Goal: Task Accomplishment & Management: Manage account settings

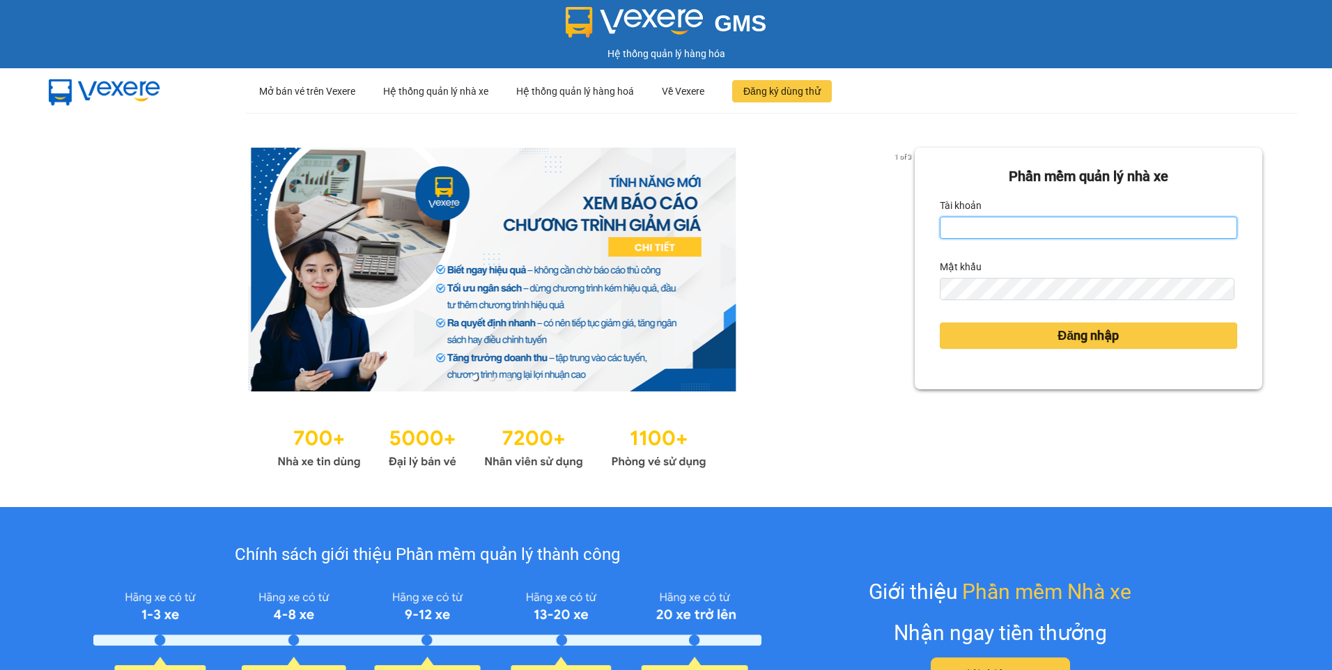
click at [971, 226] on input "Tài khoản" at bounding box center [1089, 228] width 298 height 22
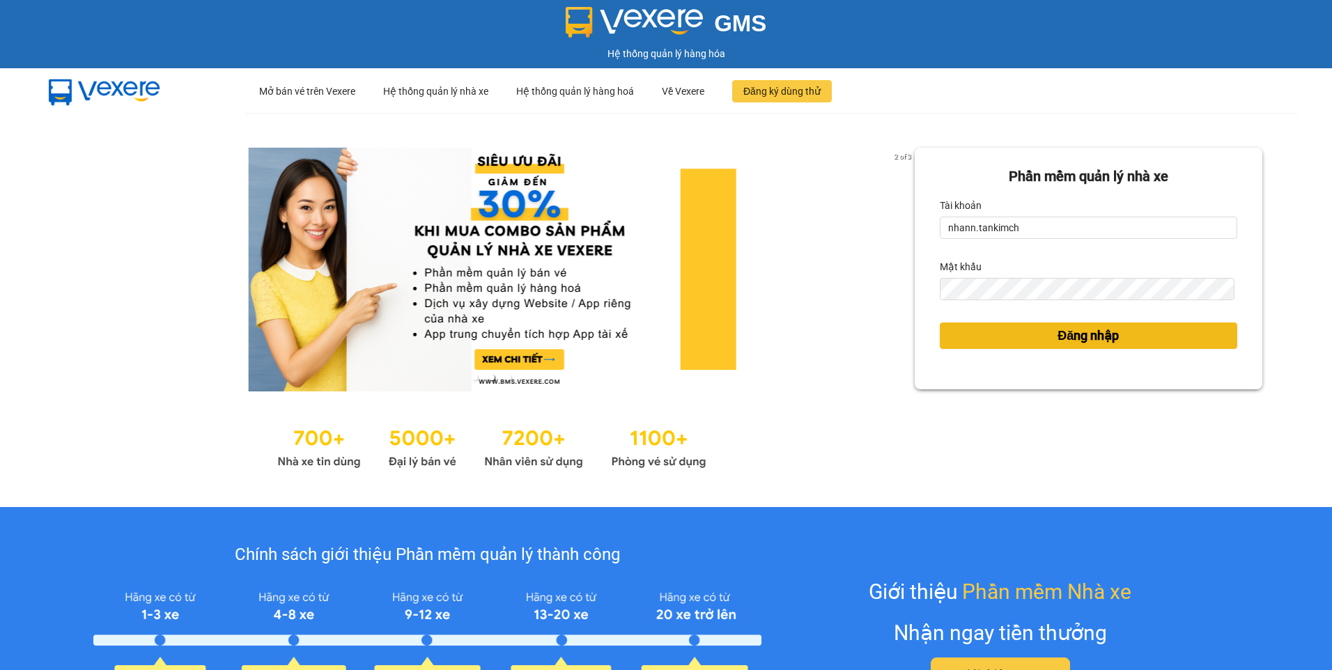
click at [1076, 344] on span "Đăng nhập" at bounding box center [1088, 336] width 61 height 20
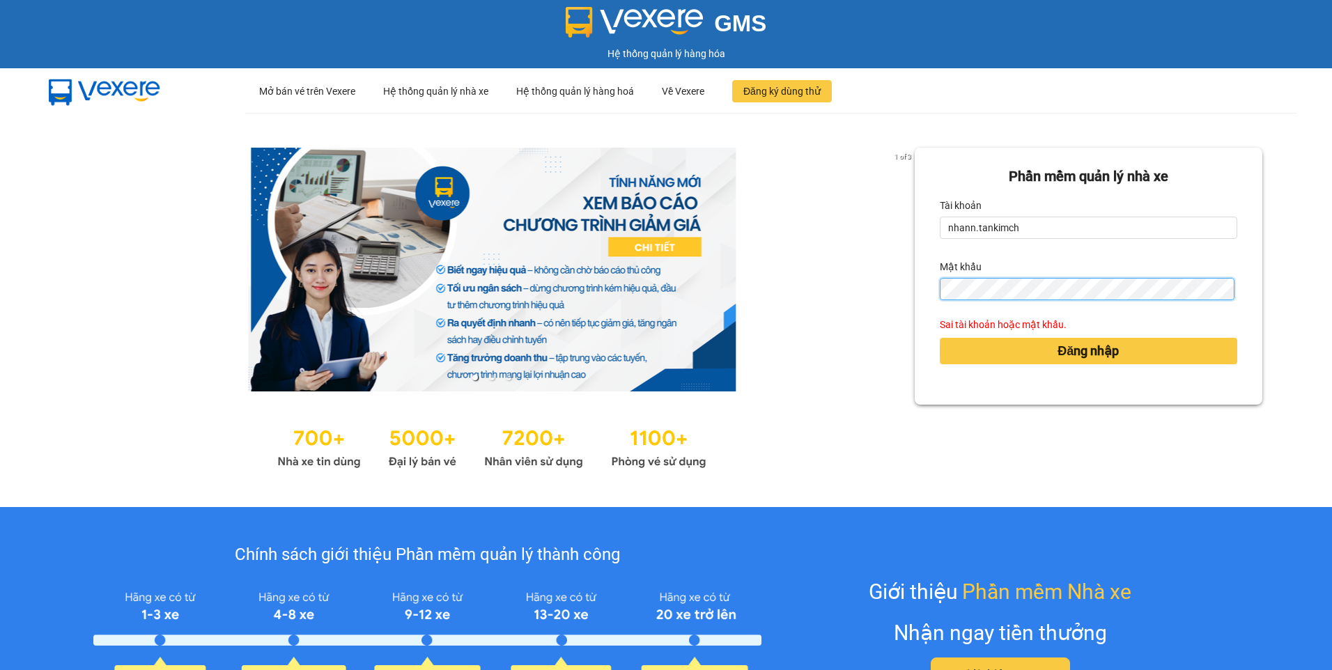
click at [927, 304] on div "Phần mềm quản lý nhà xe Tài khoản nhann.tankimch Mật khẩu Sai tài khoản hoặc mậ…" at bounding box center [1089, 276] width 348 height 257
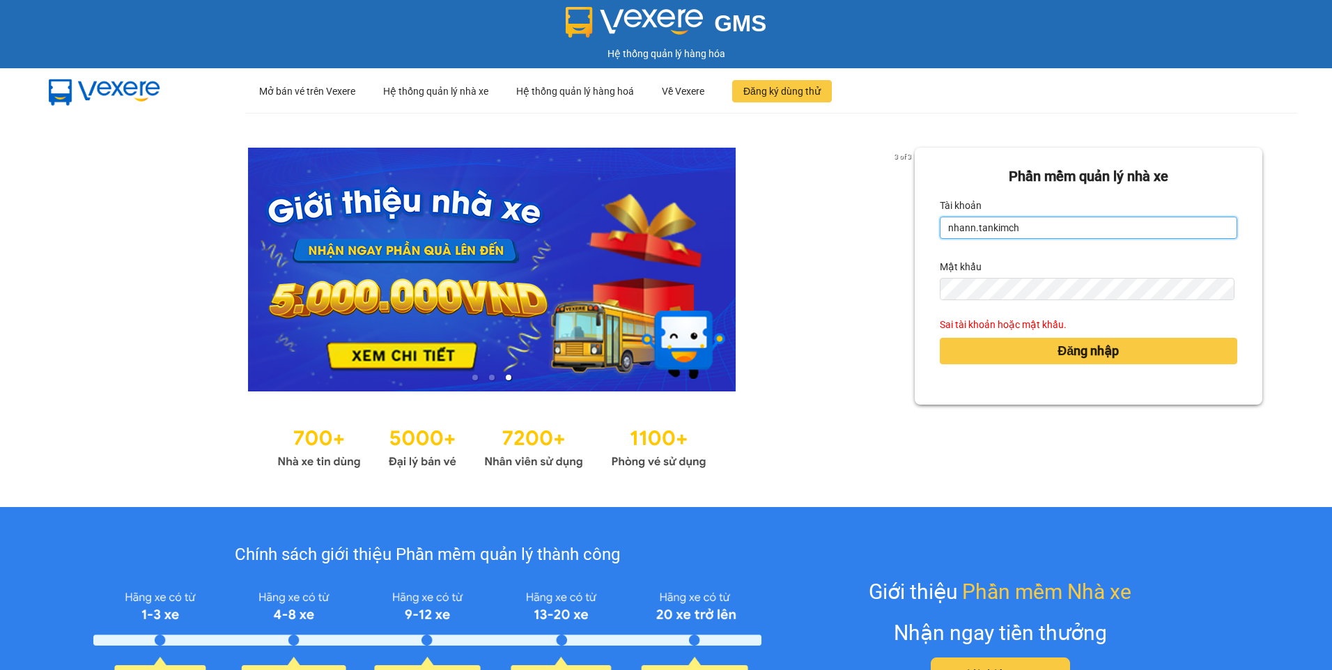
click at [1021, 222] on input "nhann.tankimch" at bounding box center [1089, 228] width 298 height 22
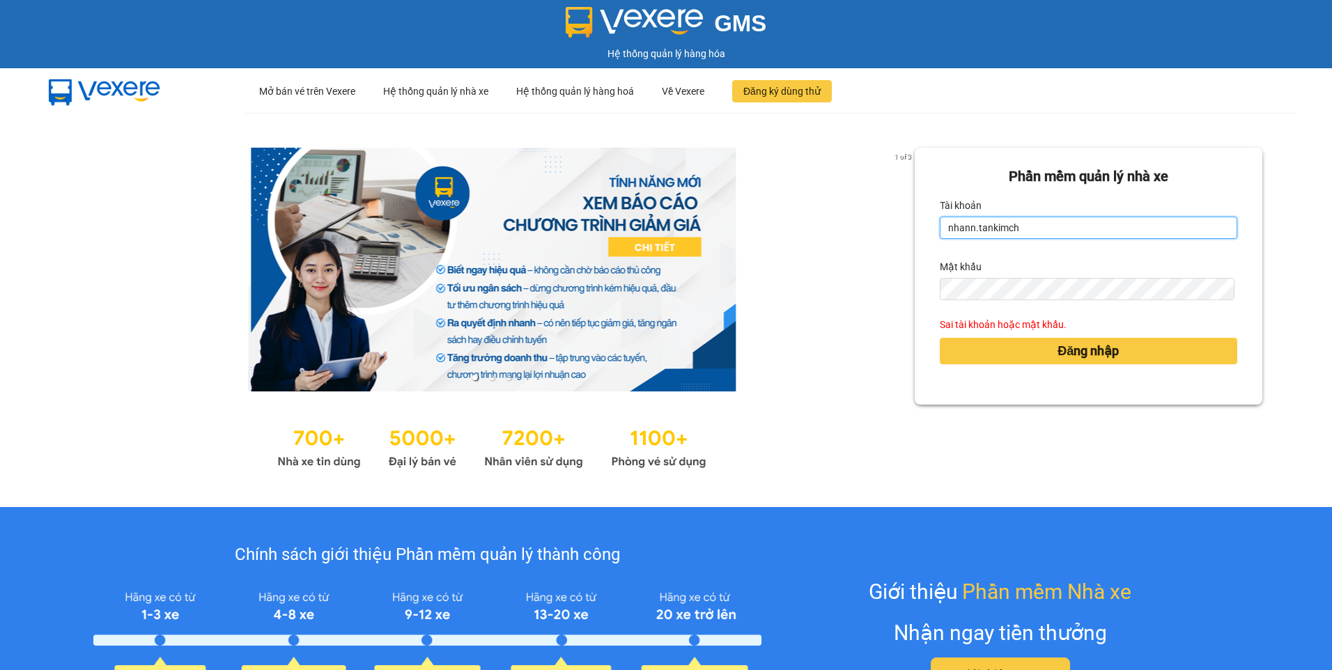
type input "nhann.tankimchi"
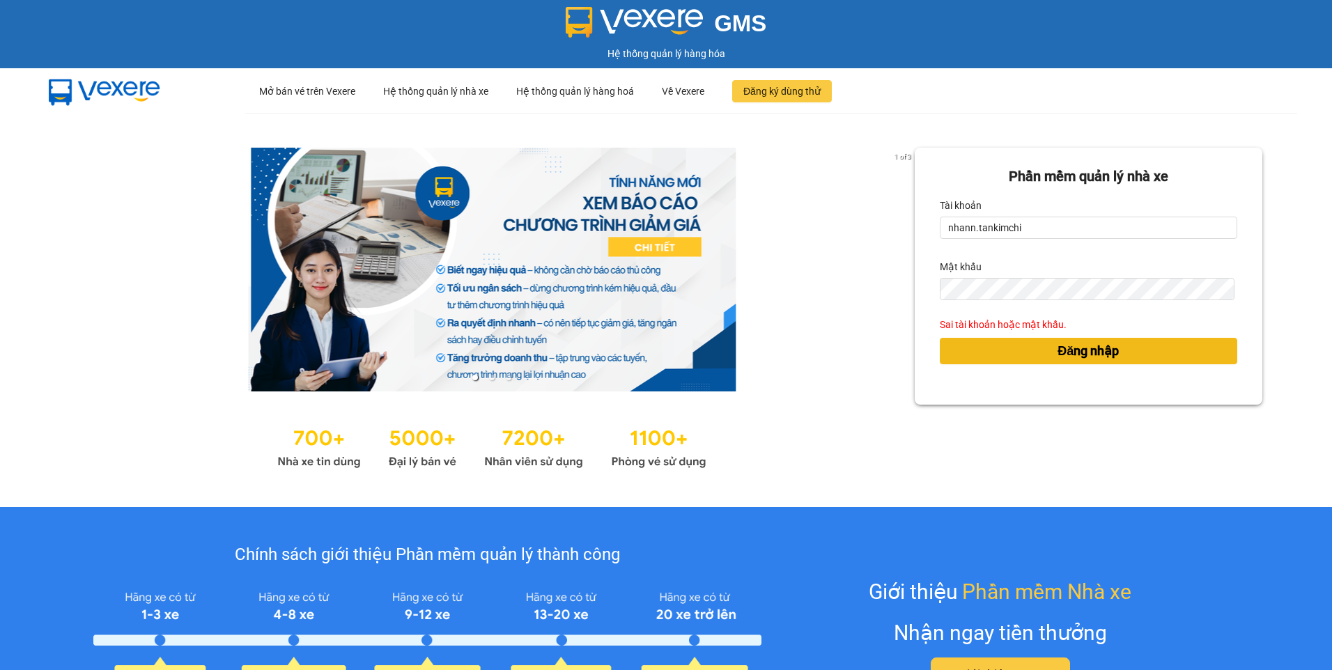
click at [1068, 348] on span "Đăng nhập" at bounding box center [1088, 351] width 61 height 20
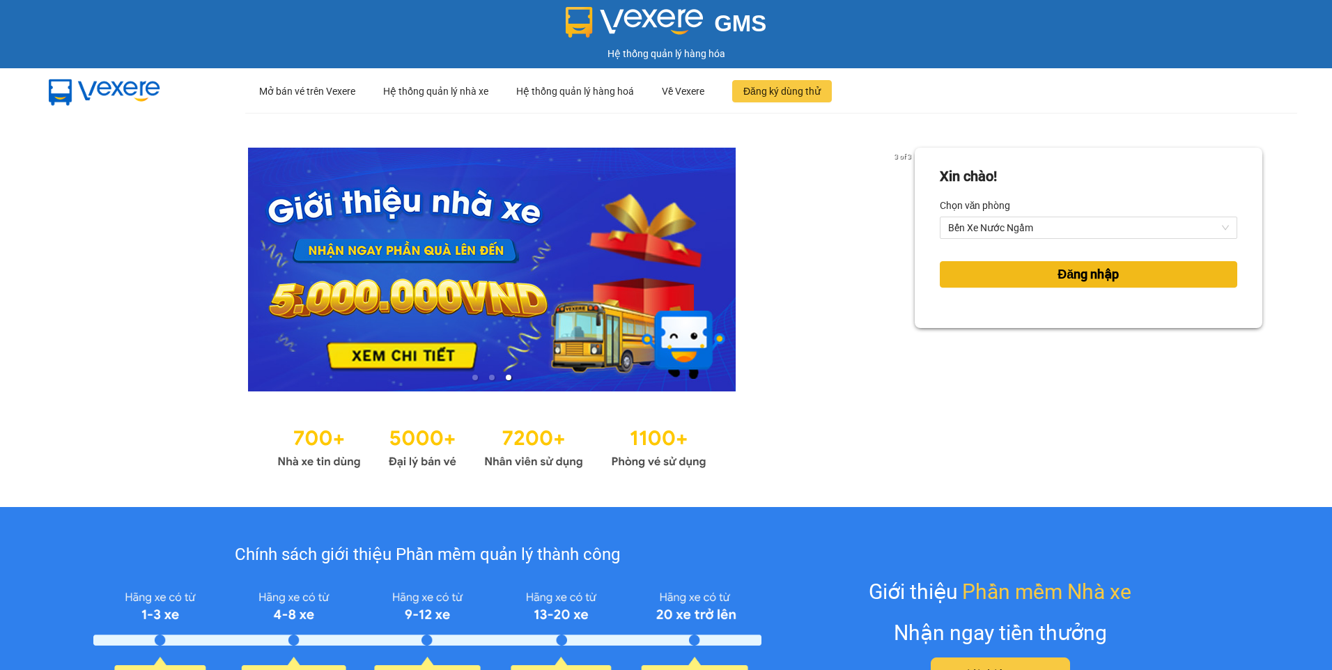
click at [1080, 275] on span "Đăng nhập" at bounding box center [1088, 275] width 61 height 20
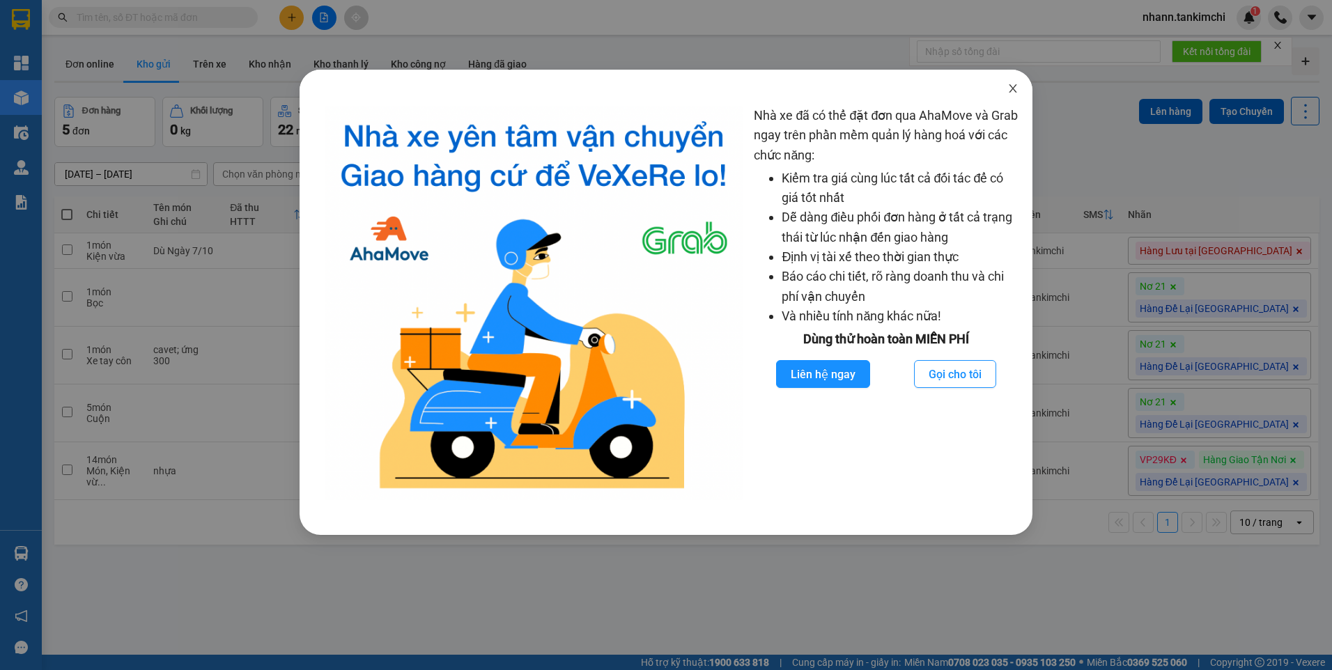
click at [1010, 86] on icon "close" at bounding box center [1013, 88] width 8 height 8
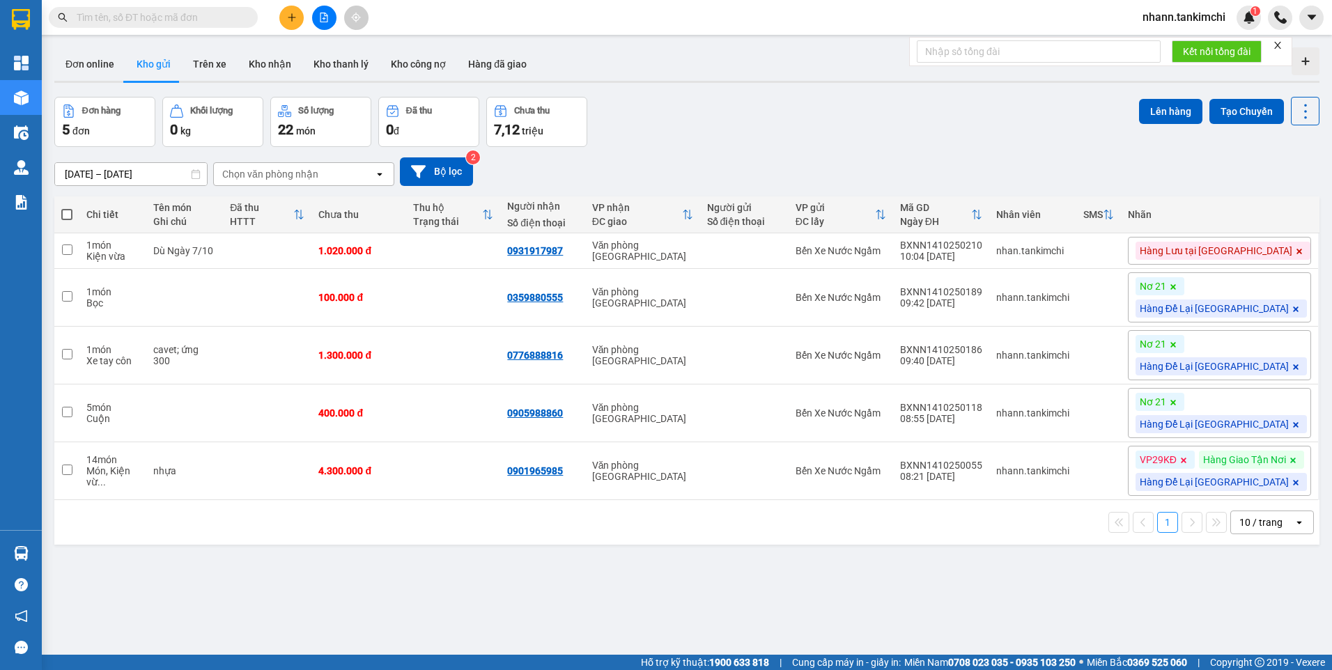
click at [162, 10] on input "text" at bounding box center [159, 17] width 164 height 15
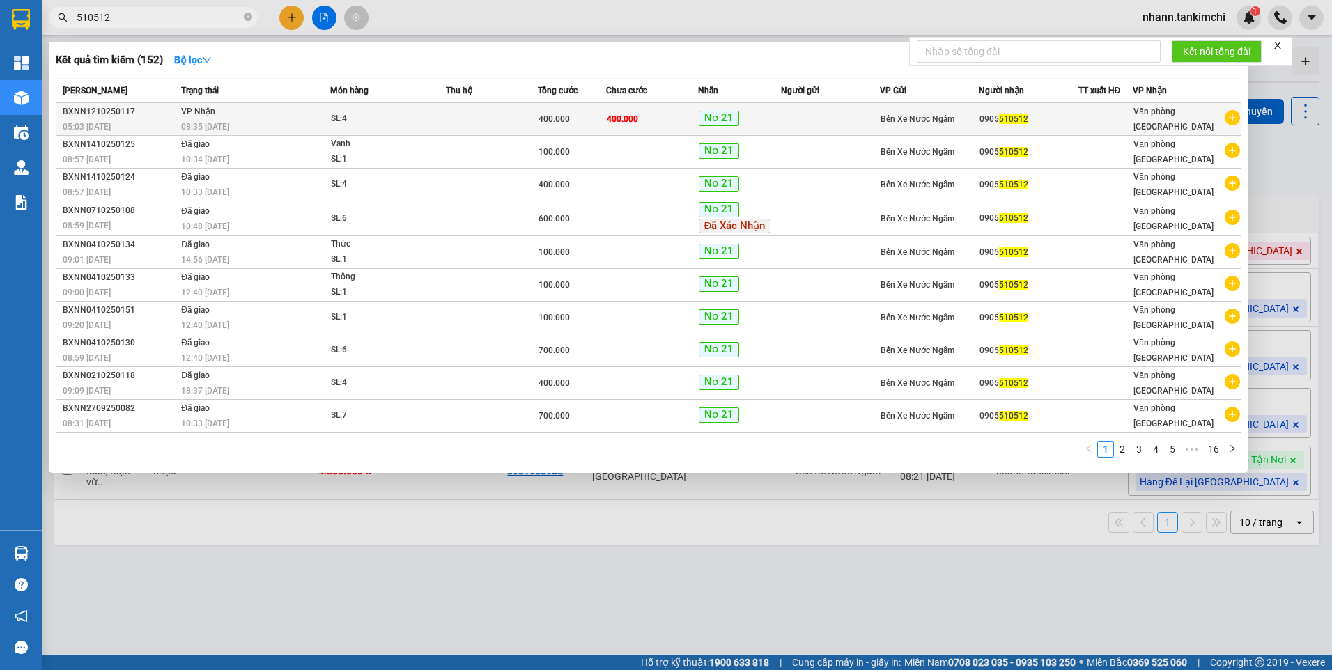
type input "510512"
click at [445, 121] on span "SL: 4" at bounding box center [388, 118] width 114 height 15
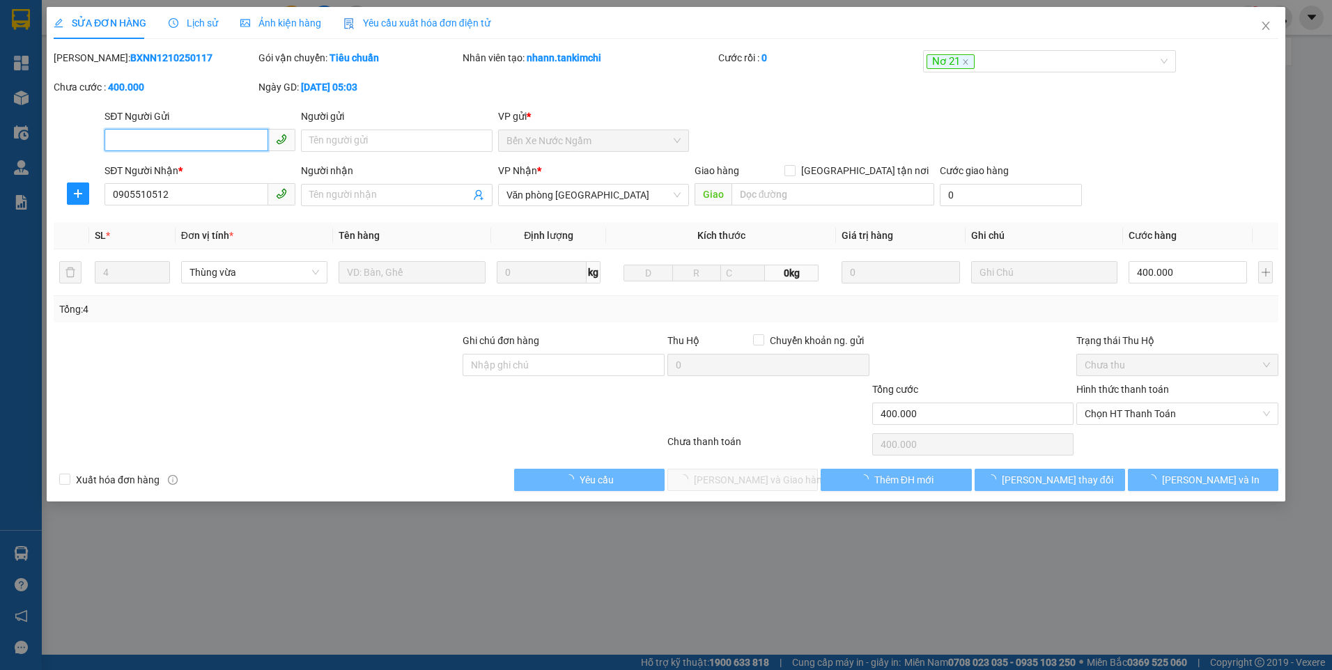
type input "0905510512"
type input "400.000"
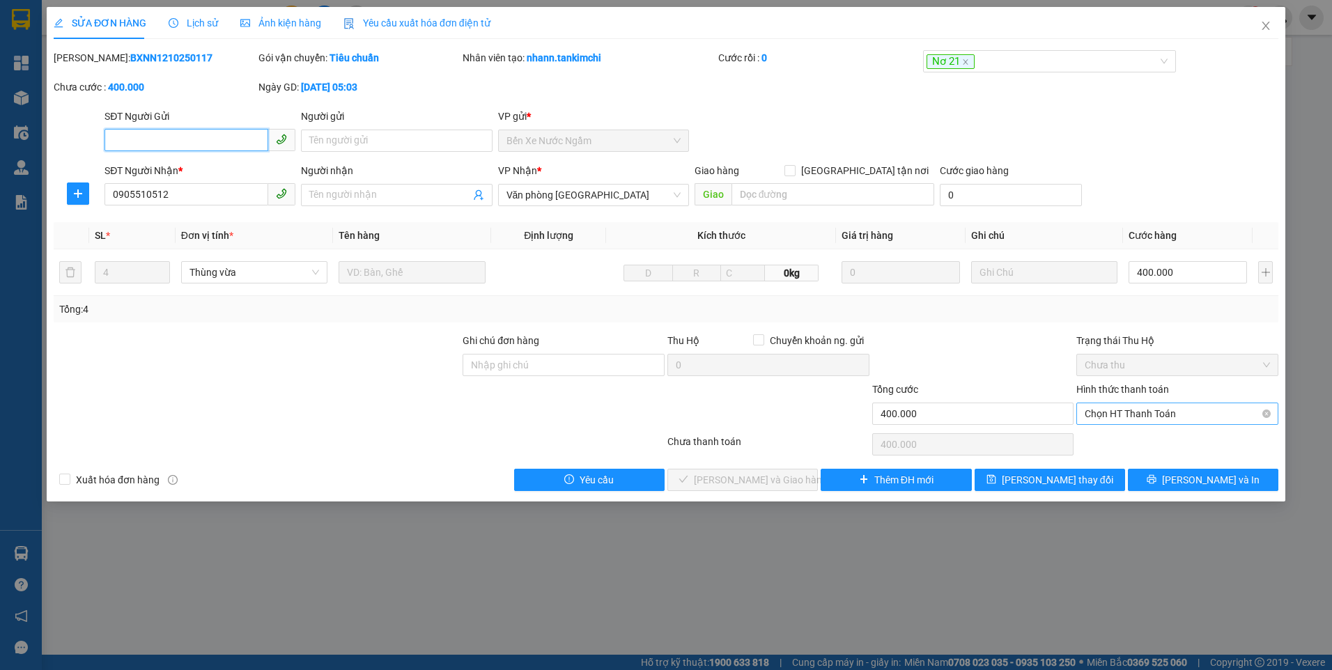
click at [1176, 415] on span "Chọn HT Thanh Toán" at bounding box center [1177, 413] width 185 height 21
click at [1109, 440] on div "Tại văn phòng" at bounding box center [1177, 441] width 185 height 15
type input "0"
drag, startPoint x: 730, startPoint y: 477, endPoint x: 739, endPoint y: 481, distance: 10.4
click at [732, 479] on span "[PERSON_NAME] và Giao hàng" at bounding box center [761, 479] width 134 height 15
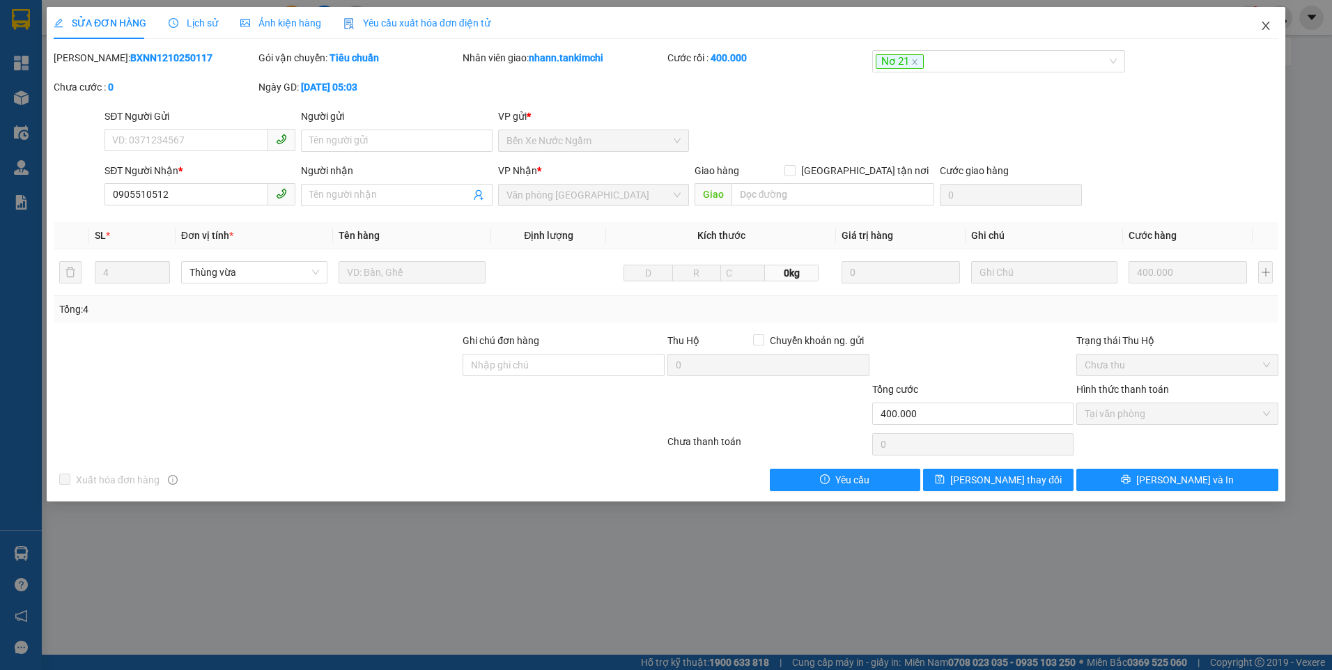
click at [1264, 24] on icon "close" at bounding box center [1266, 26] width 8 height 8
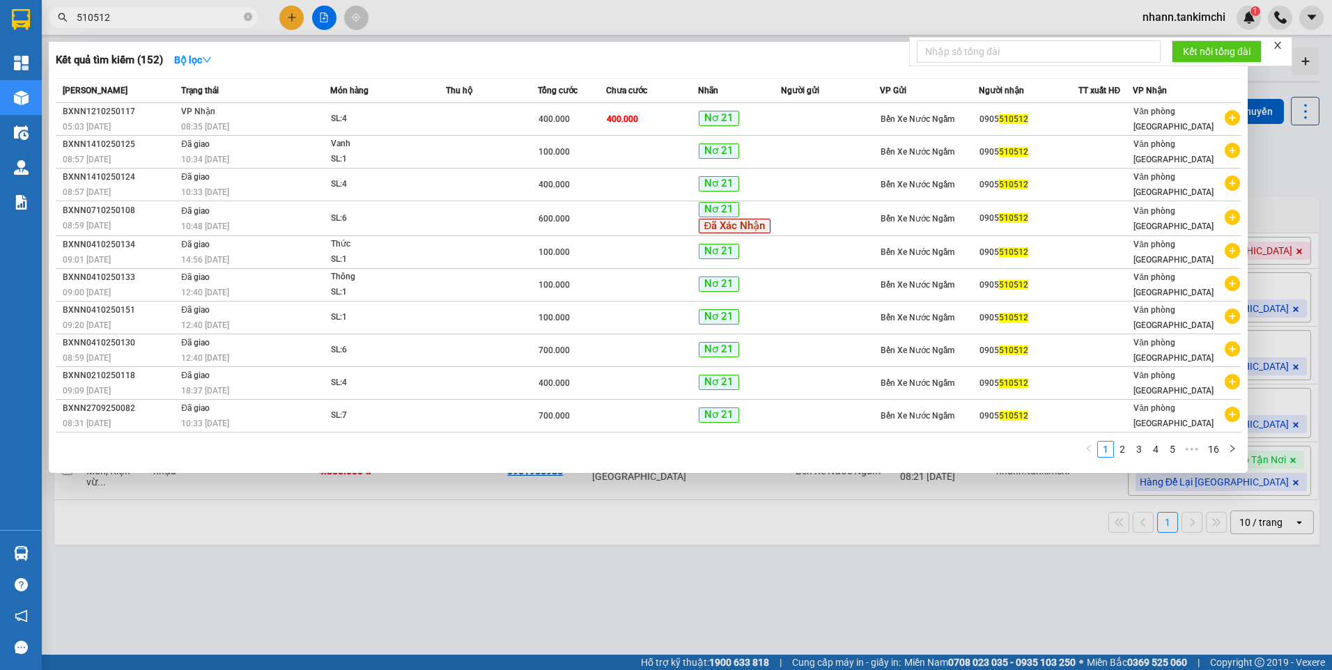
drag, startPoint x: 133, startPoint y: 20, endPoint x: 74, endPoint y: 30, distance: 60.1
click at [74, 30] on div "Kết quả tìm kiếm ( 152 ) Bộ lọc Mã ĐH Trạng thái Món hàng Thu hộ Tổng cước Chưa…" at bounding box center [136, 18] width 272 height 24
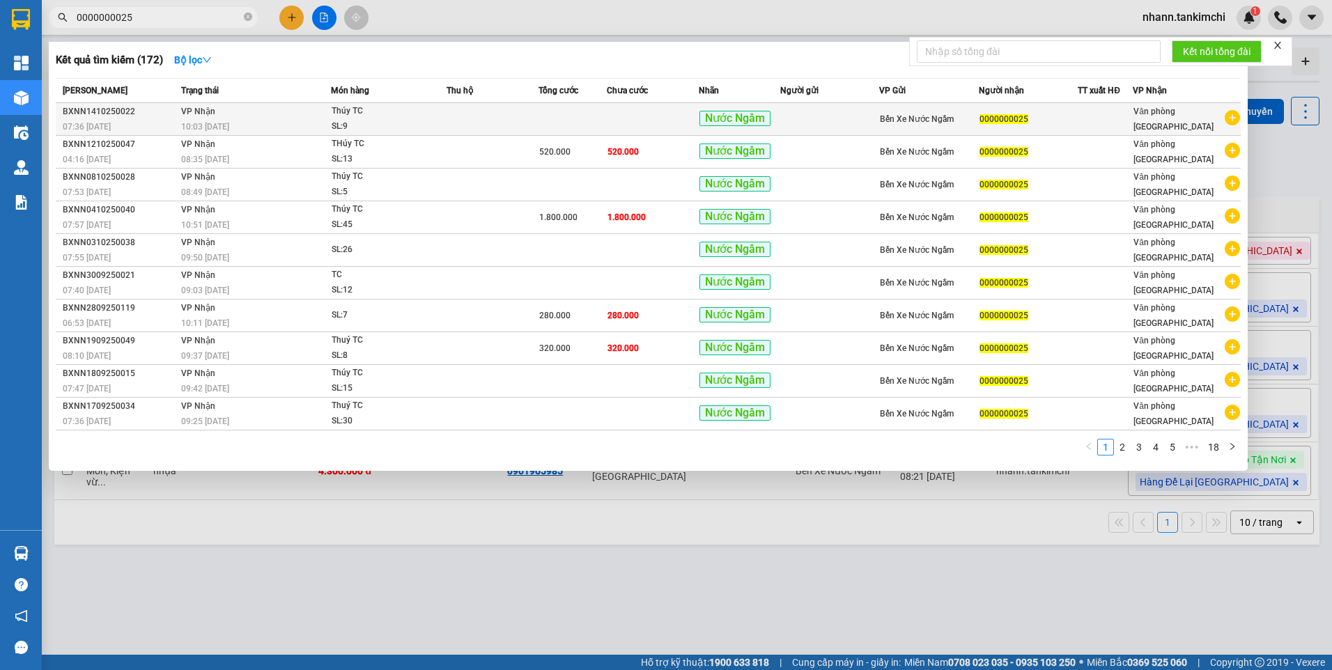
type input "0000000025"
click at [513, 122] on td at bounding box center [493, 119] width 92 height 33
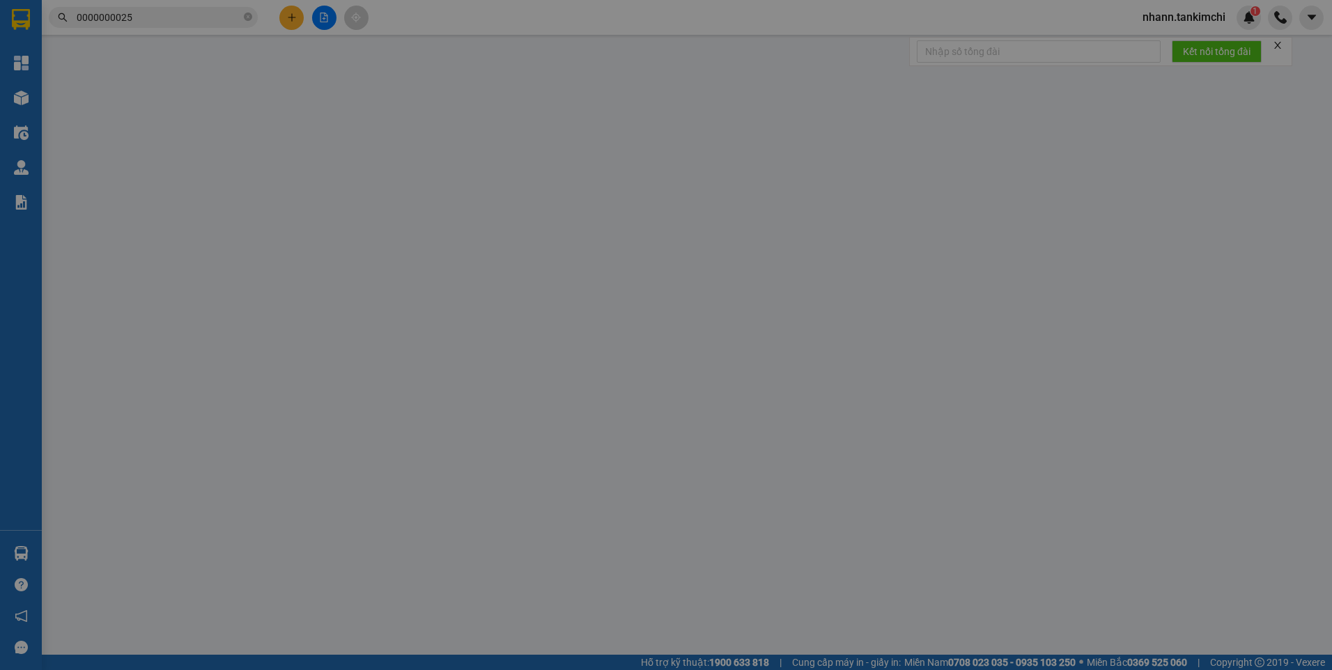
type input "0000000025"
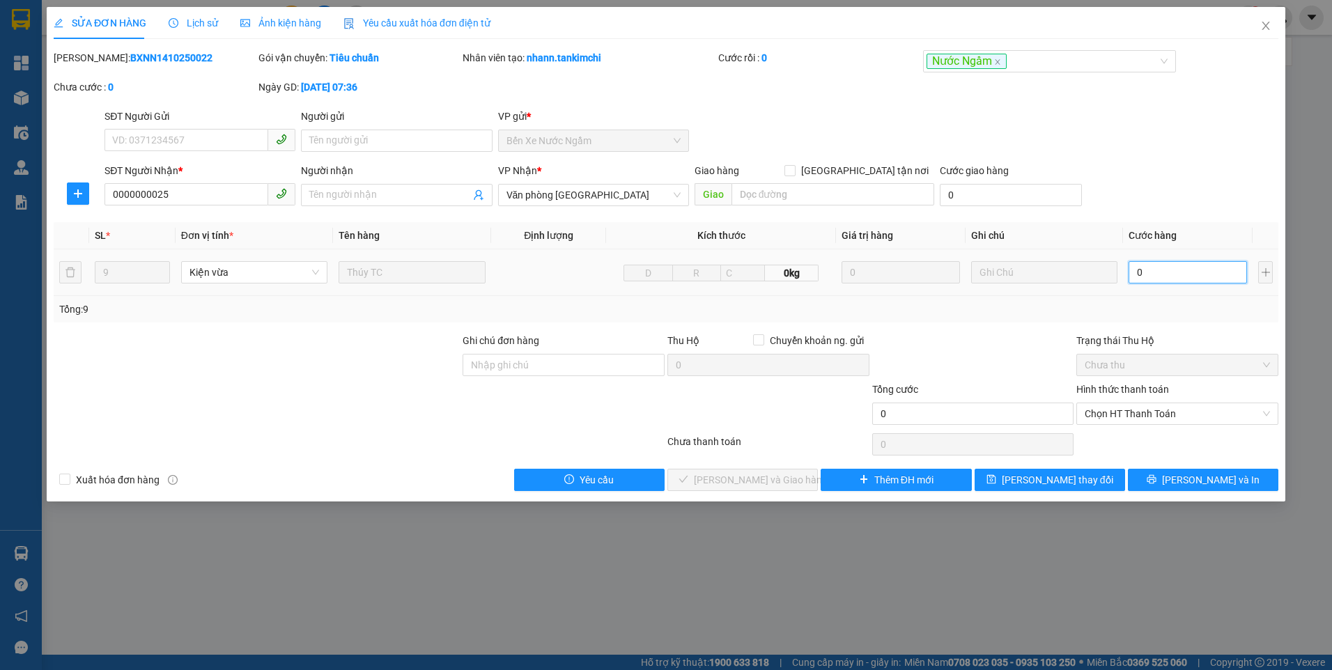
click at [1156, 278] on input "0" at bounding box center [1188, 272] width 118 height 22
type input "3"
type input "36"
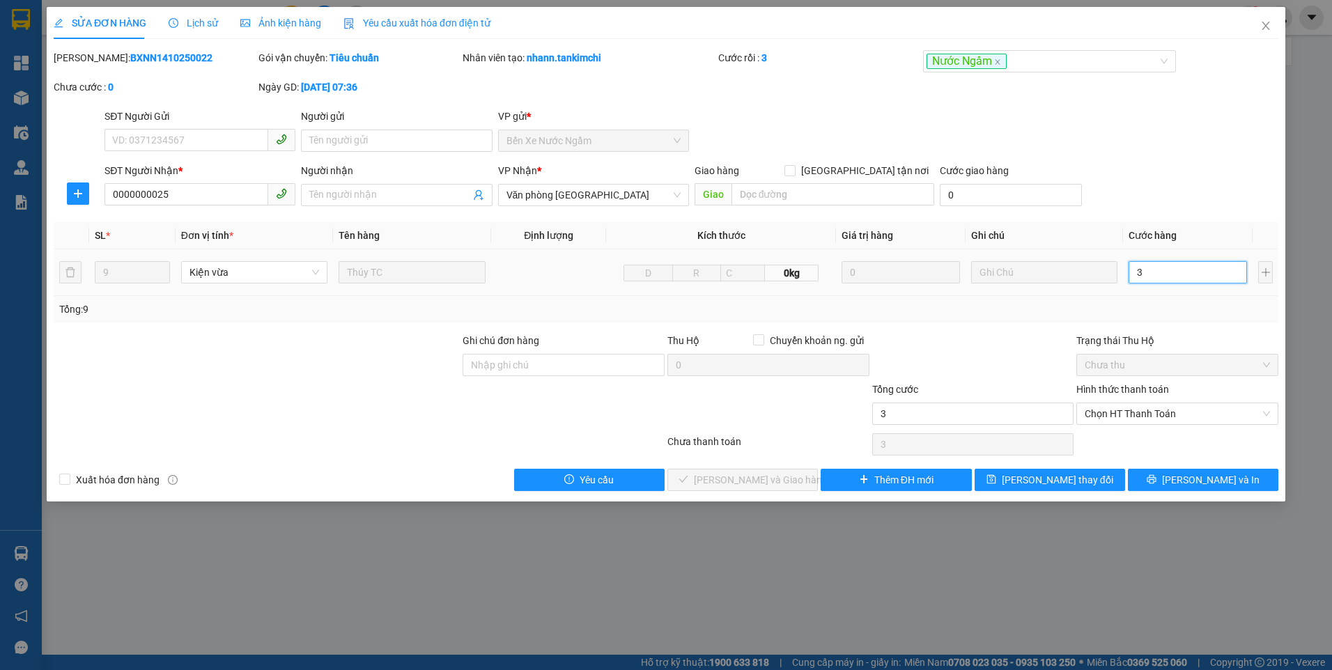
type input "36"
type input "360"
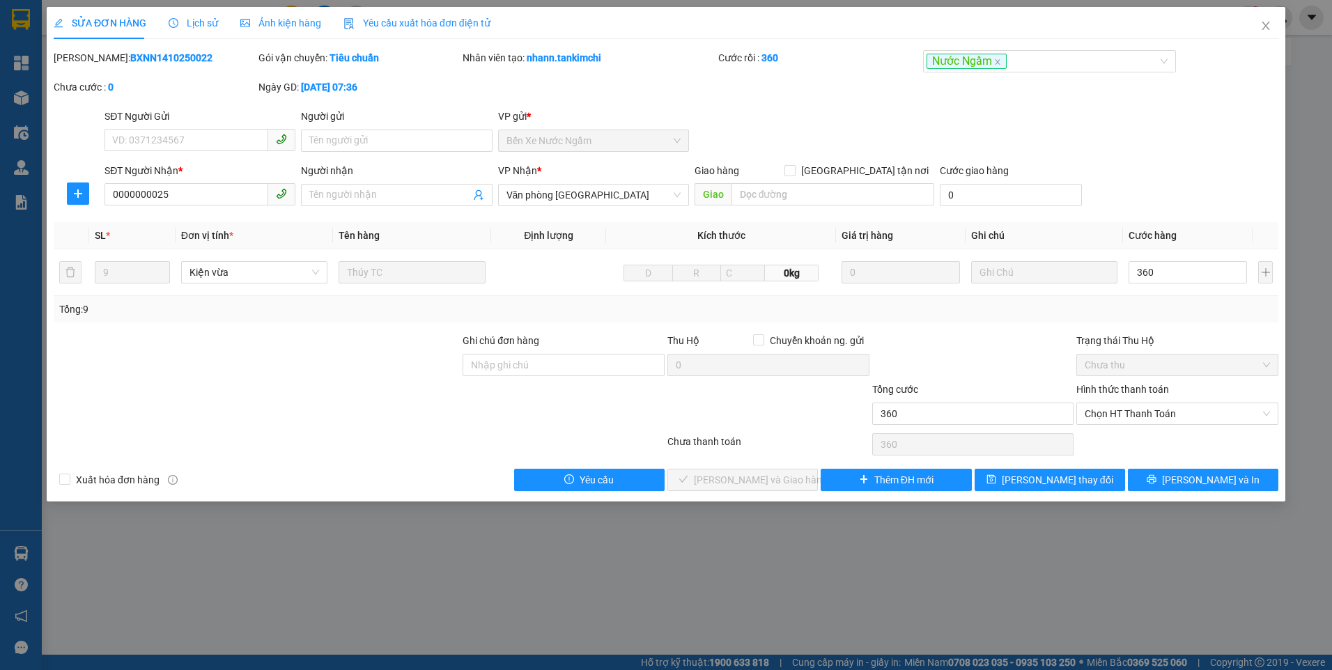
type input "360.000"
click at [1232, 147] on div "SĐT Người Gửi VD: 0371234567 Người gửi Tên người gửi VP gửi * Bến Xe Nước Ngầm" at bounding box center [692, 133] width 1180 height 49
click at [1029, 483] on button "[PERSON_NAME] thay đổi" at bounding box center [1050, 480] width 151 height 22
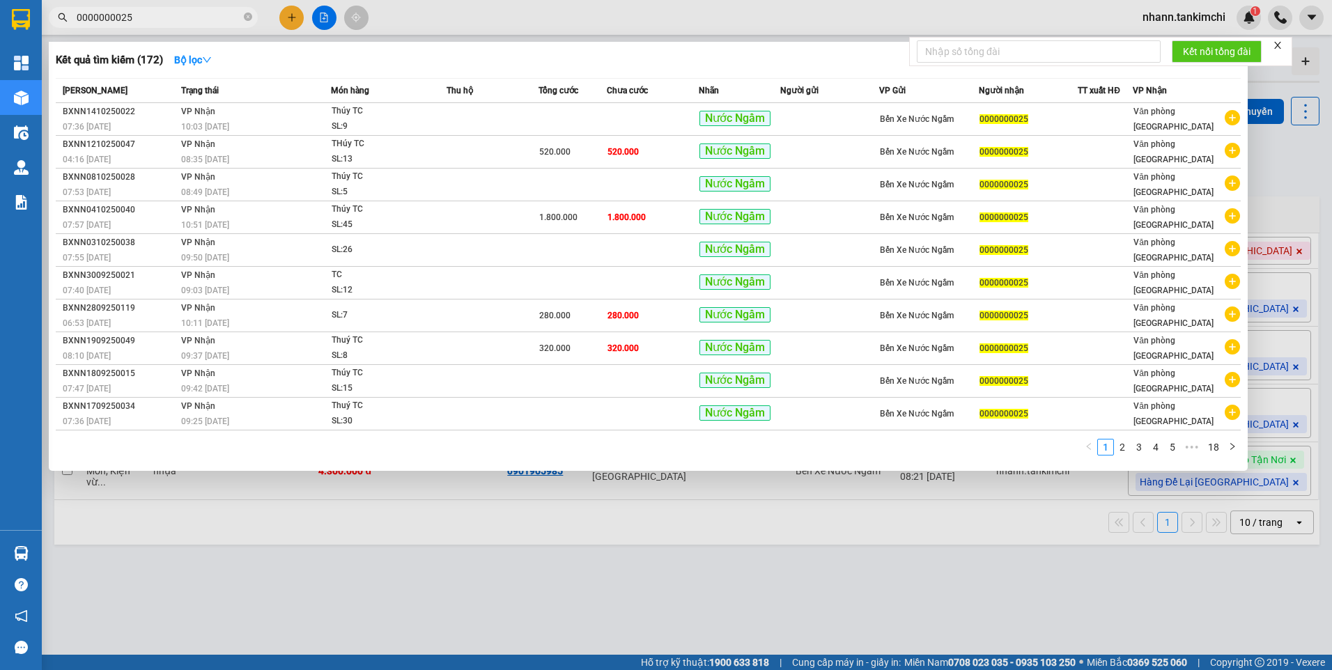
drag, startPoint x: 140, startPoint y: 20, endPoint x: 70, endPoint y: 32, distance: 70.7
click at [70, 30] on div "Kết quả tìm kiếm ( 172 ) Bộ lọc Mã ĐH Trạng thái Món hàng Thu hộ Tổng cước Chưa…" at bounding box center [136, 18] width 272 height 24
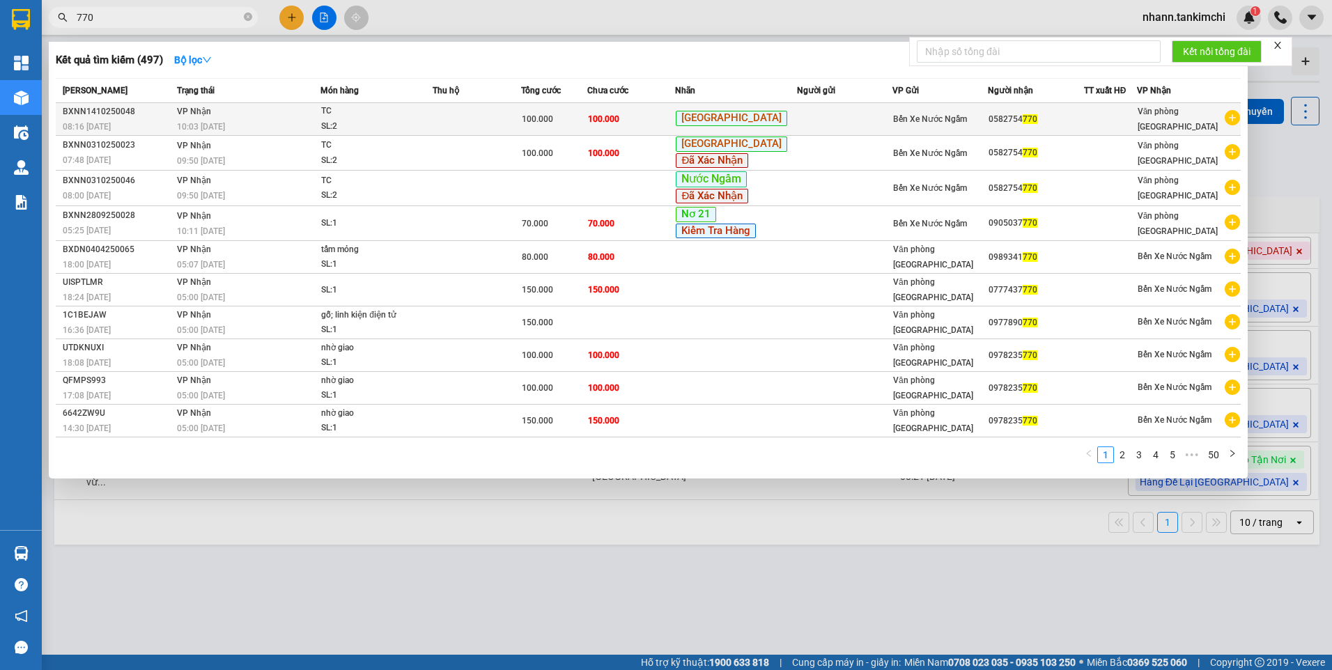
type input "770"
click at [501, 122] on td at bounding box center [477, 119] width 88 height 33
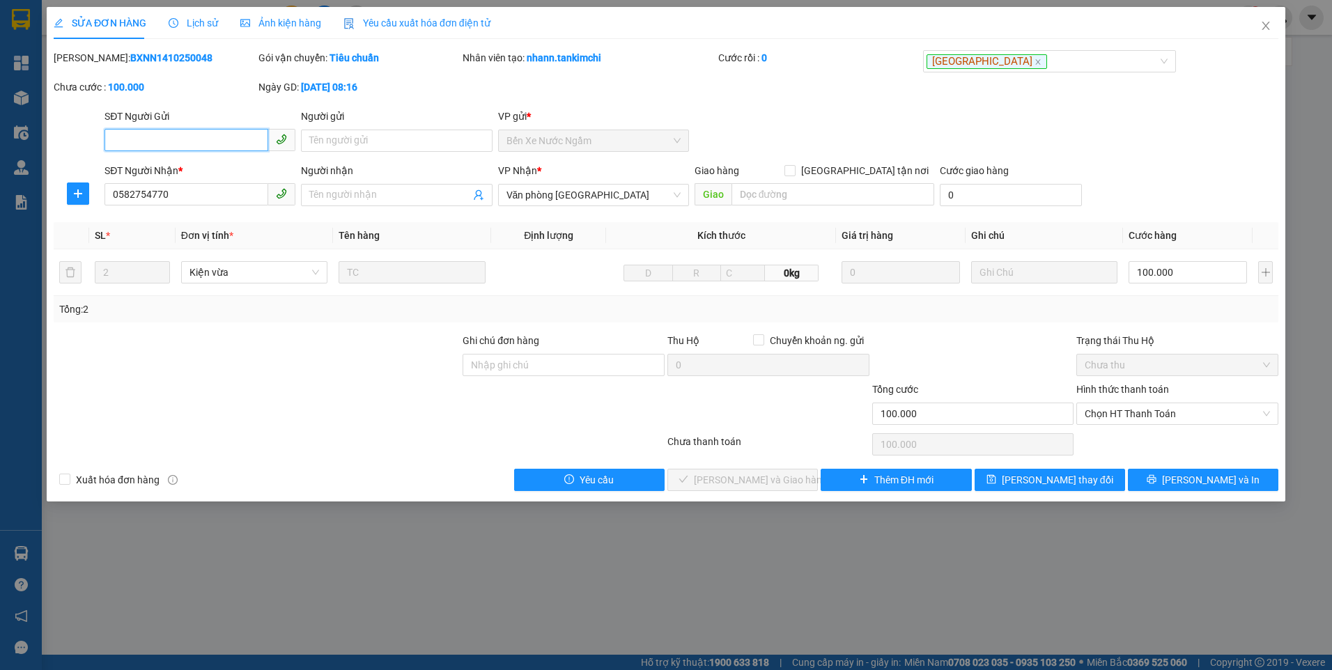
type input "0582754770"
type input "100.000"
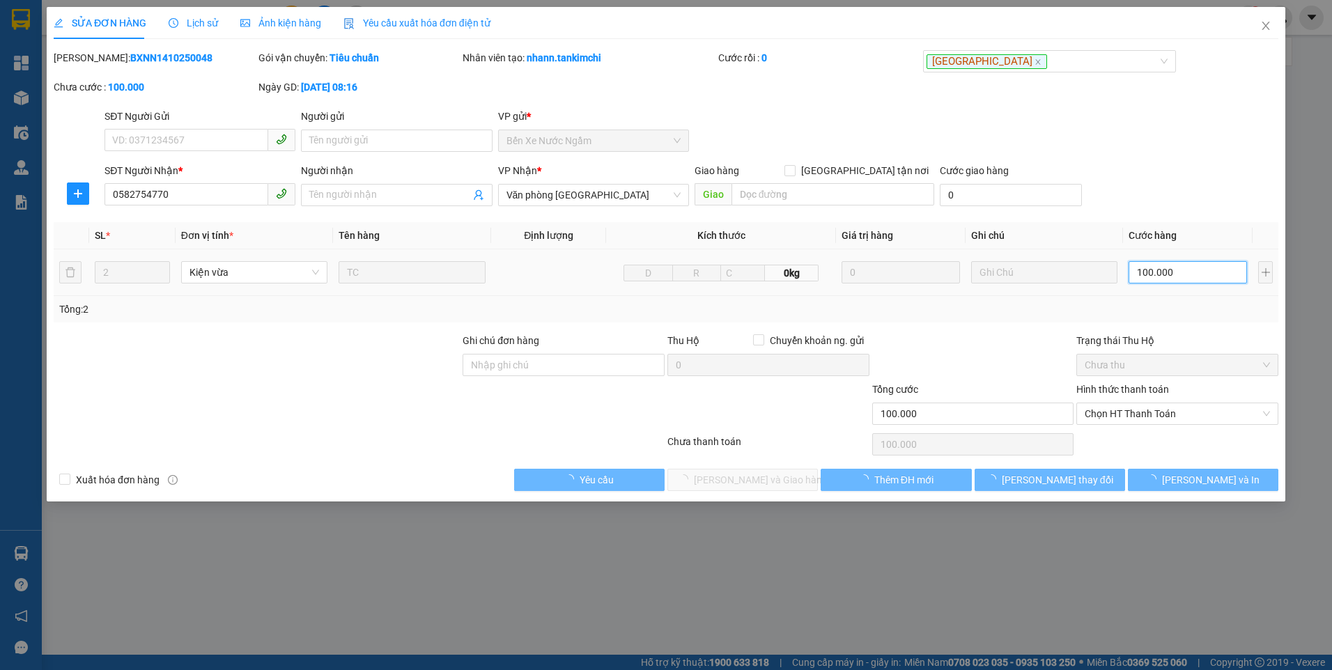
click at [1182, 276] on input "100.000" at bounding box center [1188, 272] width 118 height 22
type input "8"
type input "80"
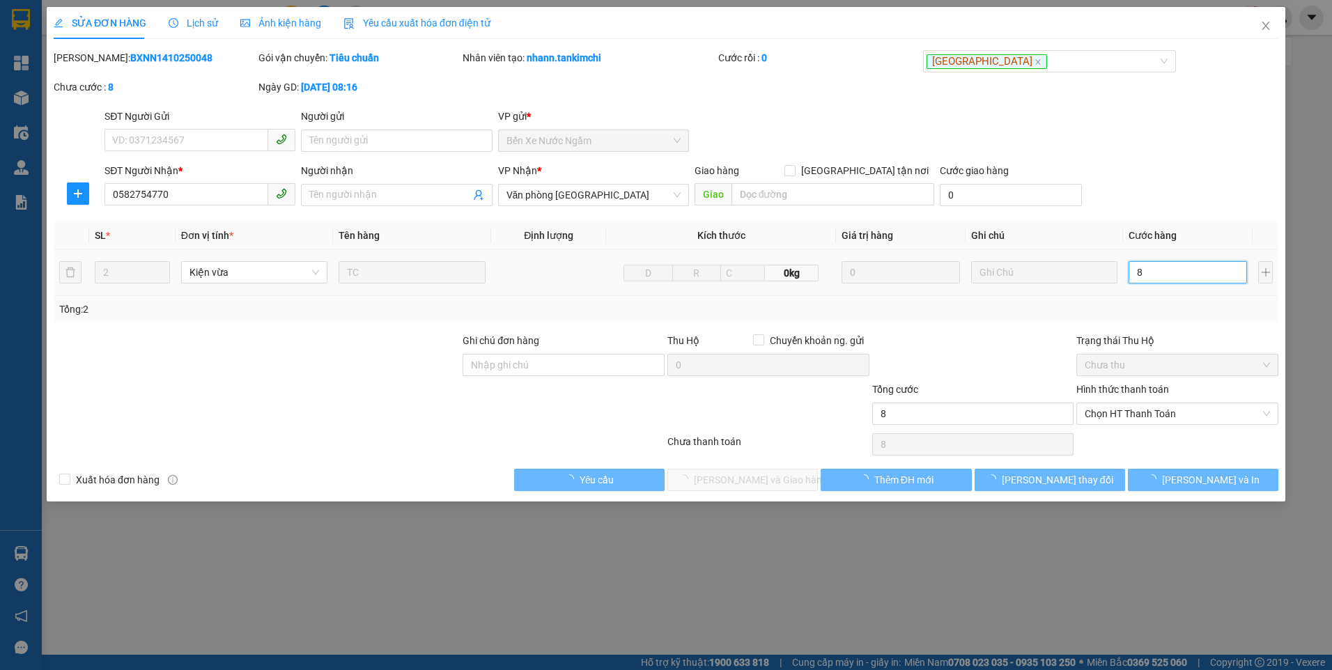
type input "80"
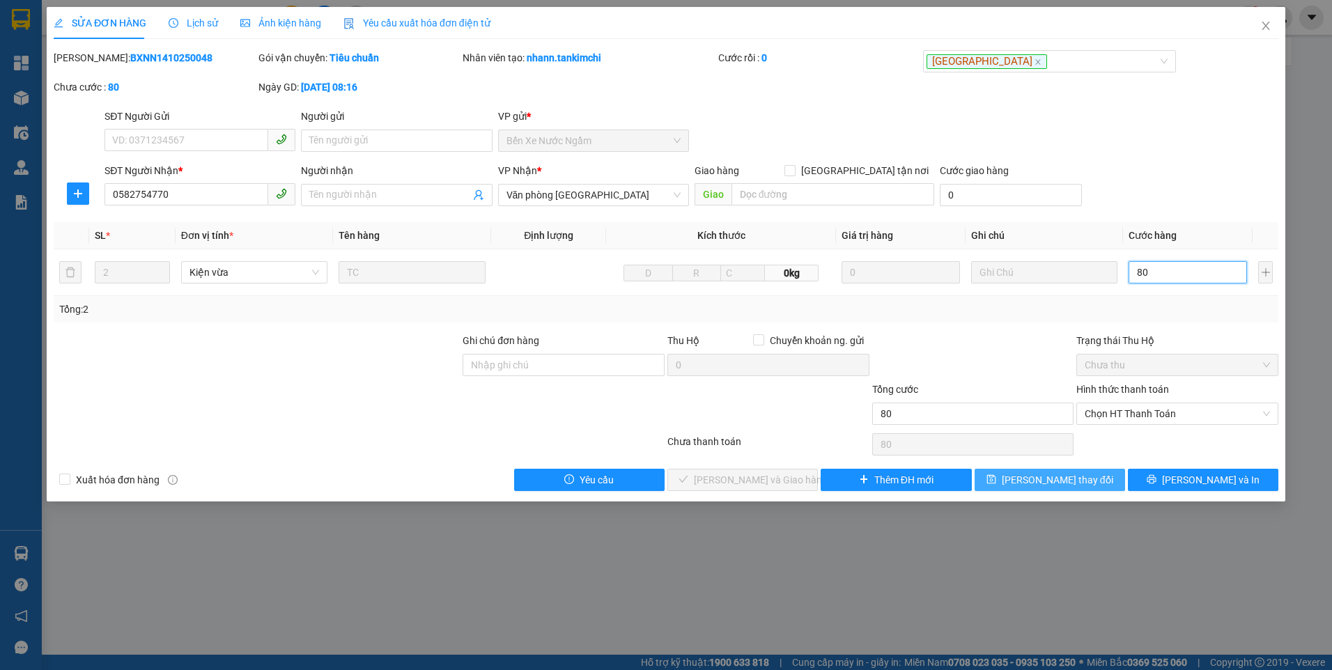
type input "80"
type input "80.000"
click at [1061, 479] on span "[PERSON_NAME] thay đổi" at bounding box center [1057, 479] width 111 height 15
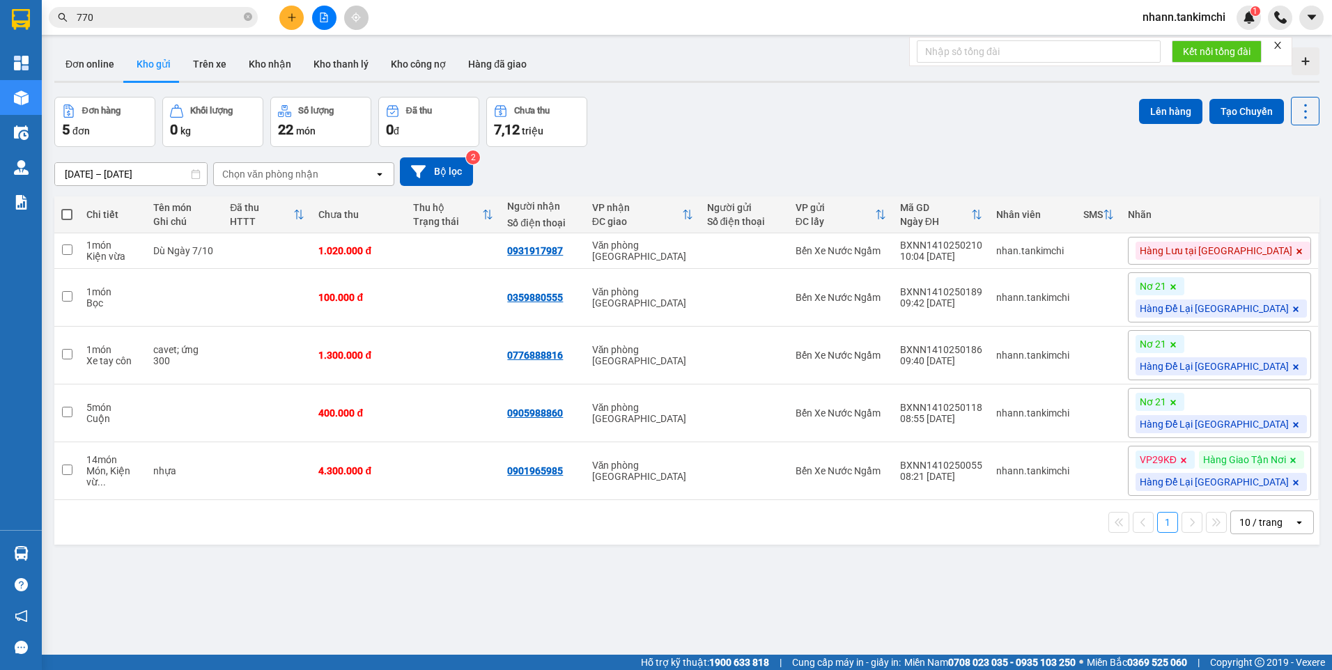
click at [137, 17] on input "770" at bounding box center [159, 17] width 164 height 15
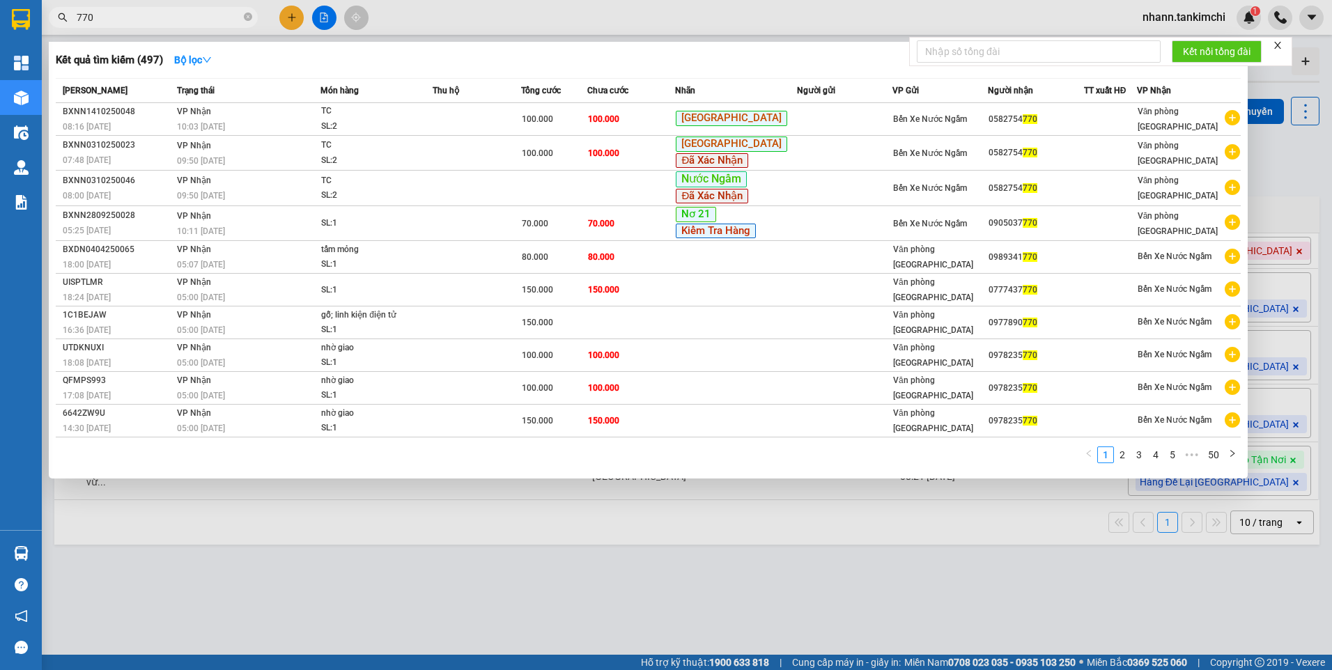
drag, startPoint x: 137, startPoint y: 17, endPoint x: 56, endPoint y: 22, distance: 80.2
click at [56, 22] on span "770" at bounding box center [153, 17] width 209 height 21
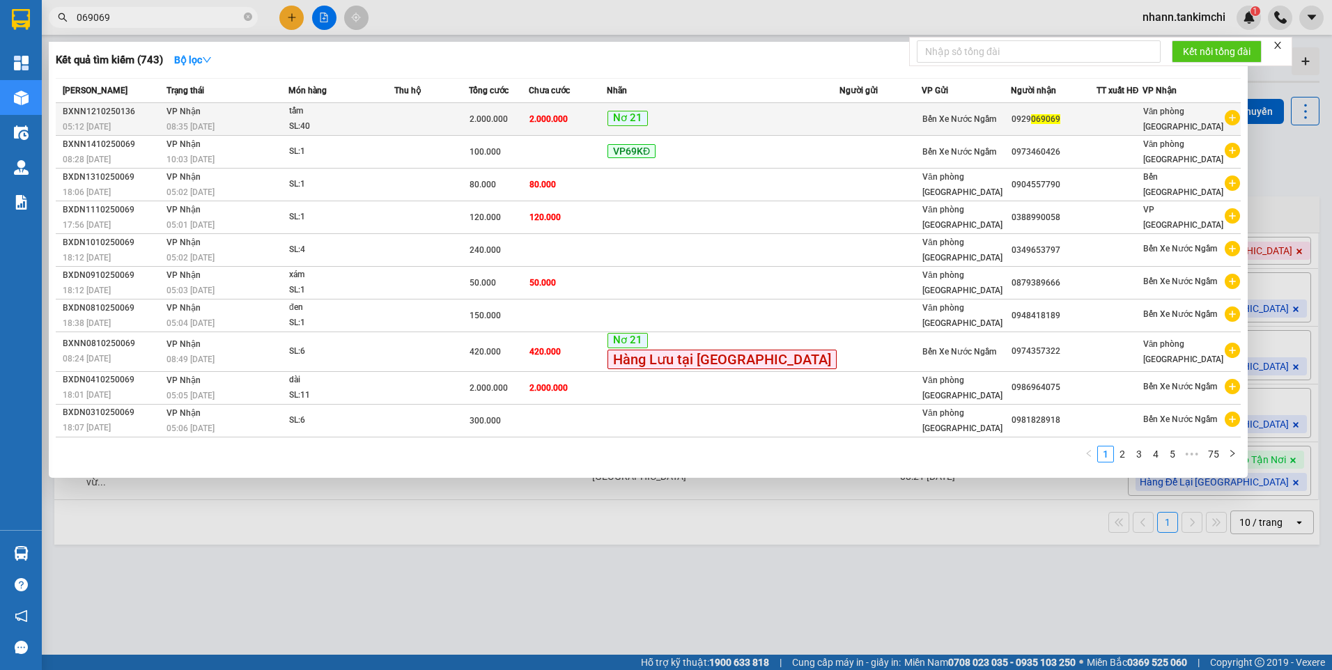
type input "069069"
click at [463, 127] on td at bounding box center [431, 119] width 75 height 33
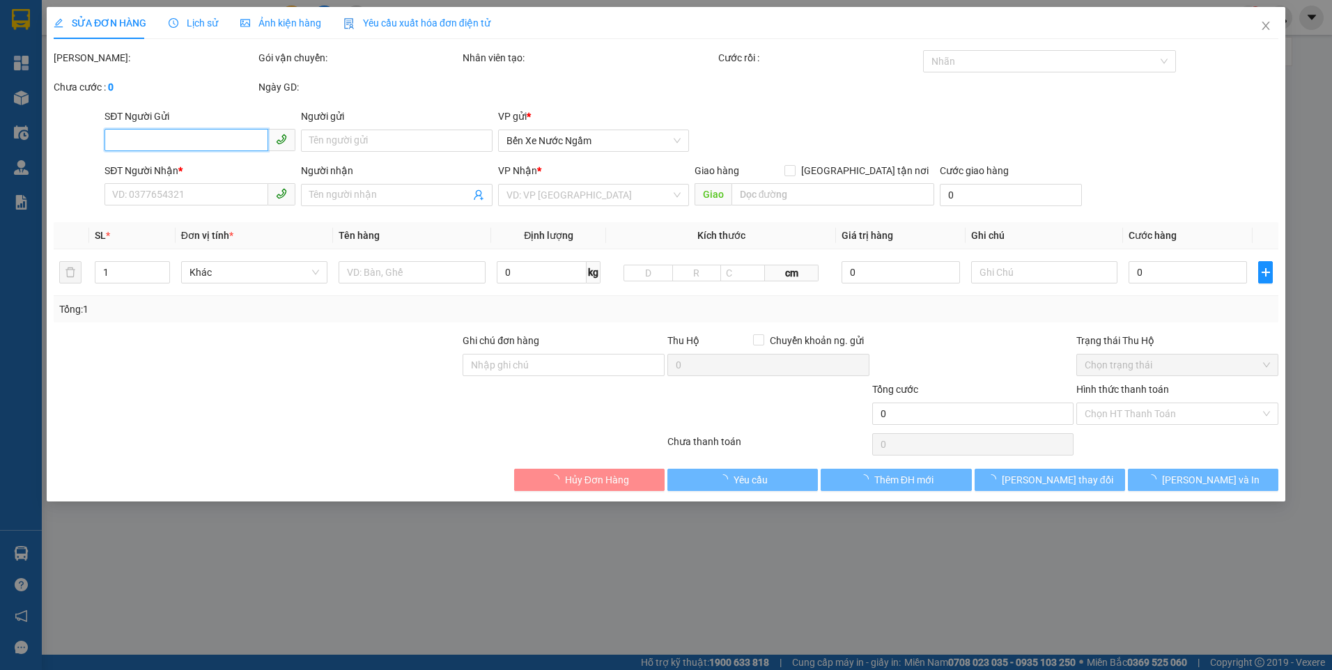
type input "0929069069"
type input "2.000.000"
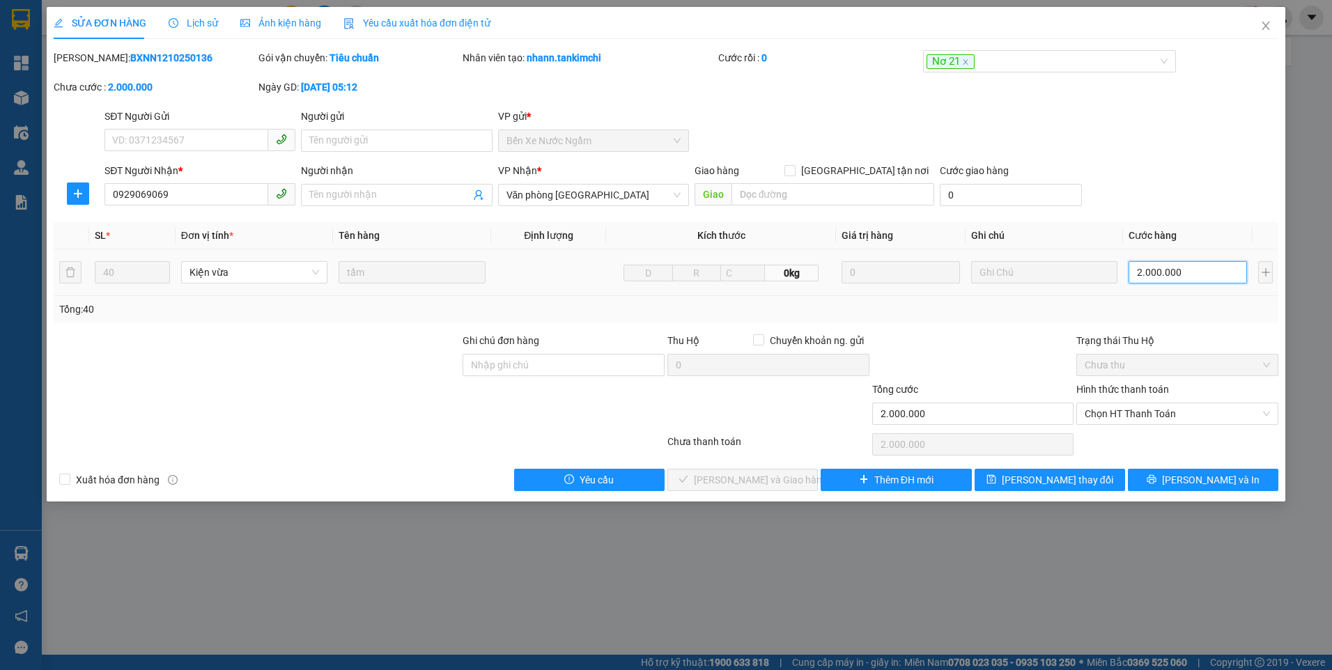
click at [1212, 272] on input "2.000.000" at bounding box center [1188, 272] width 118 height 22
type input "1"
type input "17"
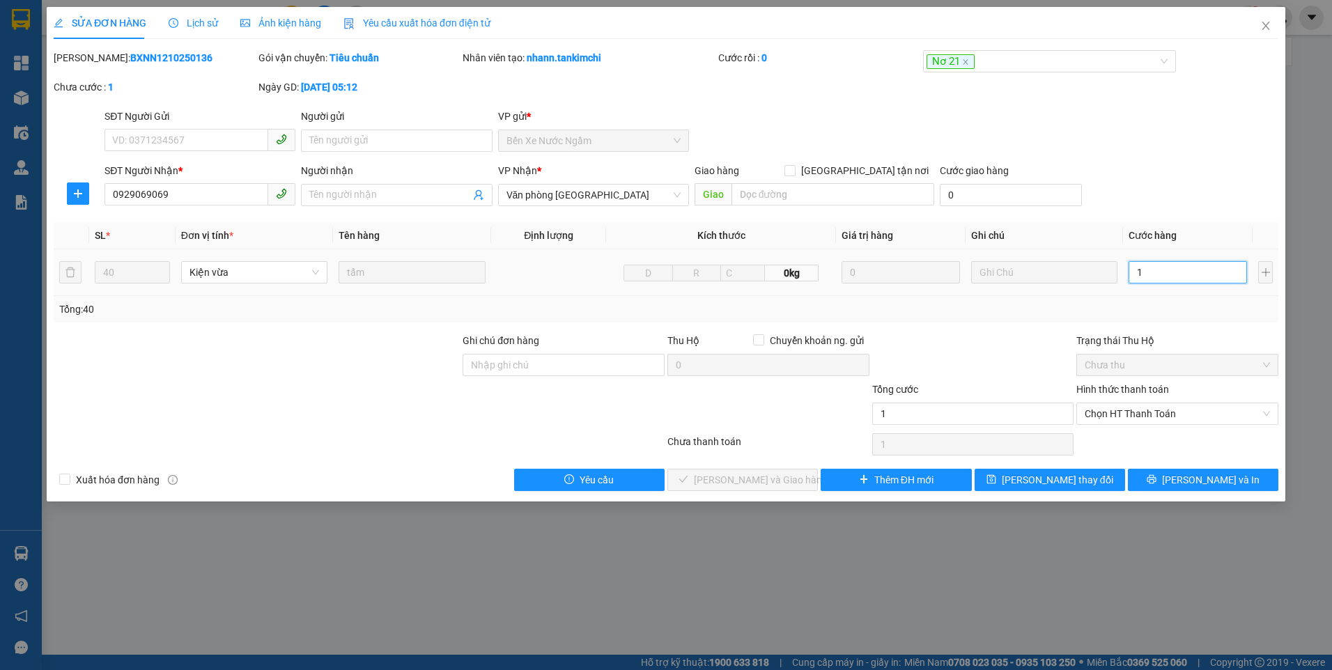
type input "17"
type input "170"
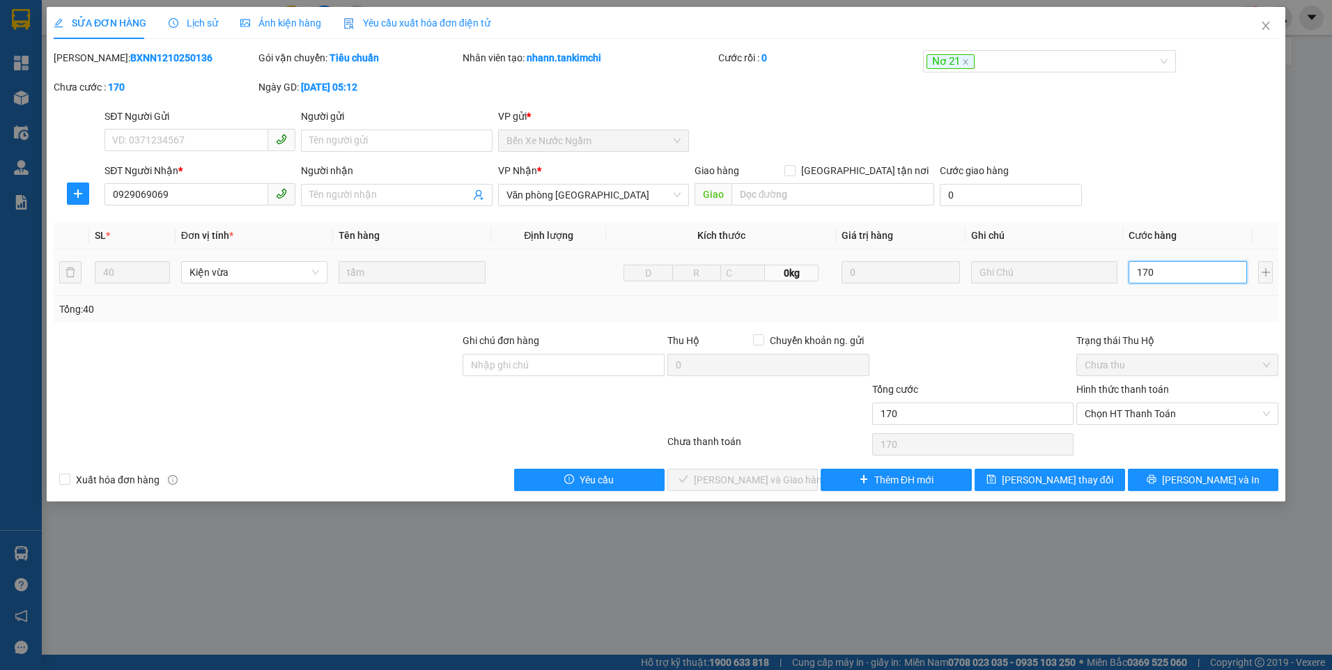
type input "1.700"
type input "1.700.000"
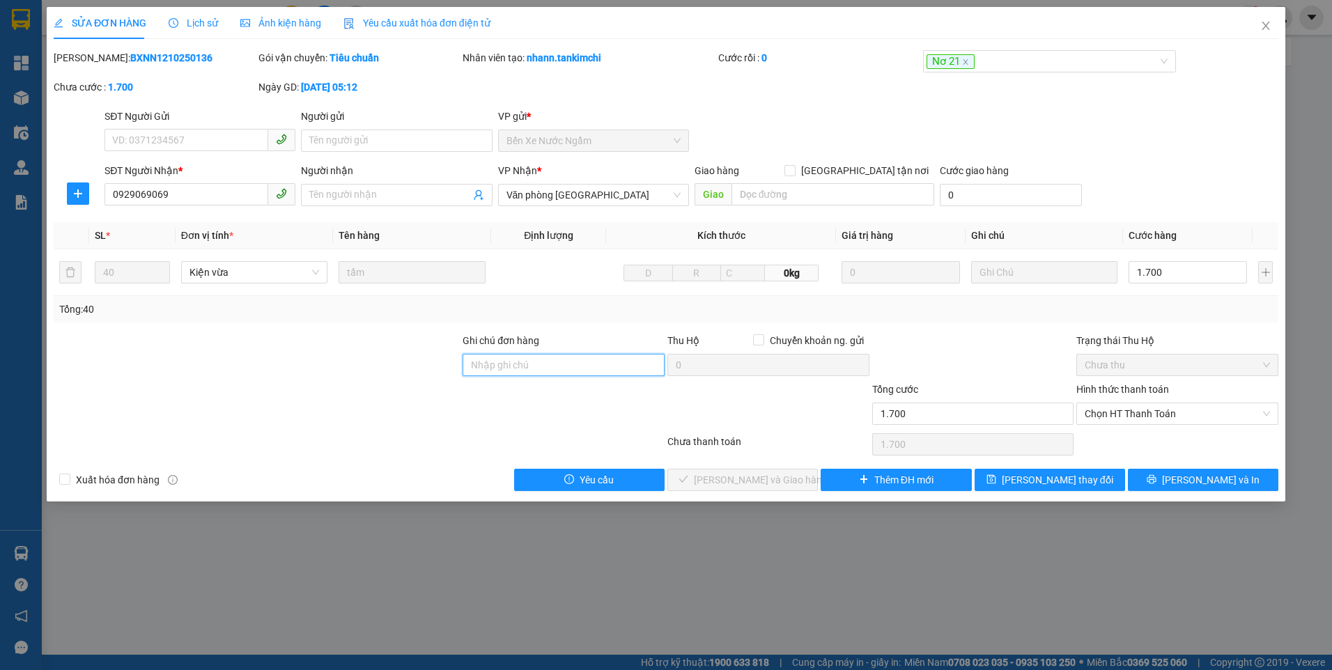
type input "1.700.000"
click at [534, 361] on input "Ghi chú đơn hàng" at bounding box center [564, 365] width 202 height 22
type input "giảm 300k cước vận chuyển còn 1.7tr"
click at [1051, 484] on span "[PERSON_NAME] thay đổi" at bounding box center [1057, 479] width 111 height 15
